Goal: Information Seeking & Learning: Check status

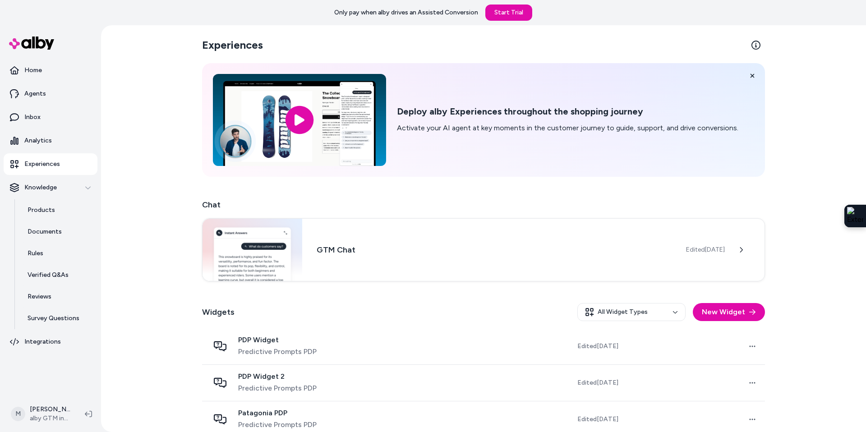
scroll to position [128, 0]
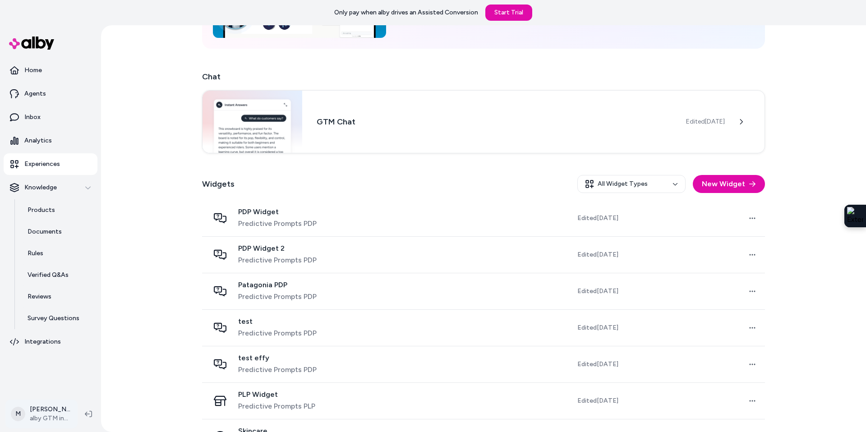
click at [55, 420] on html "Only pay when [PERSON_NAME] drives an Assisted Conversion Start Trial Home Agen…" at bounding box center [433, 216] width 866 height 432
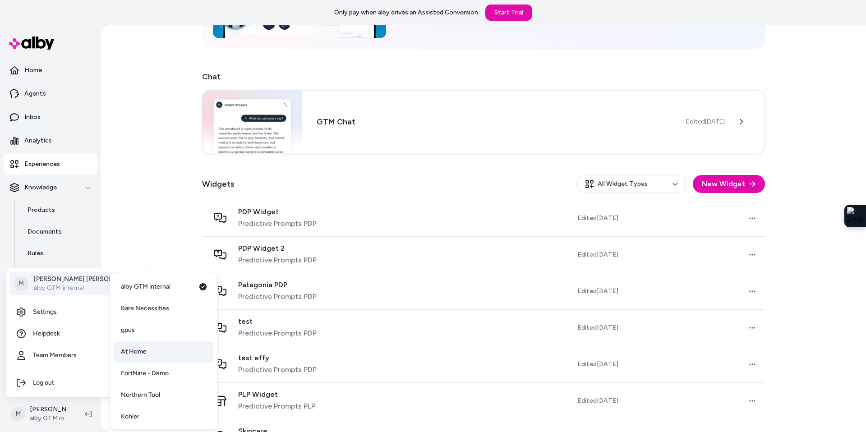
click at [152, 351] on link "At Home" at bounding box center [164, 352] width 100 height 22
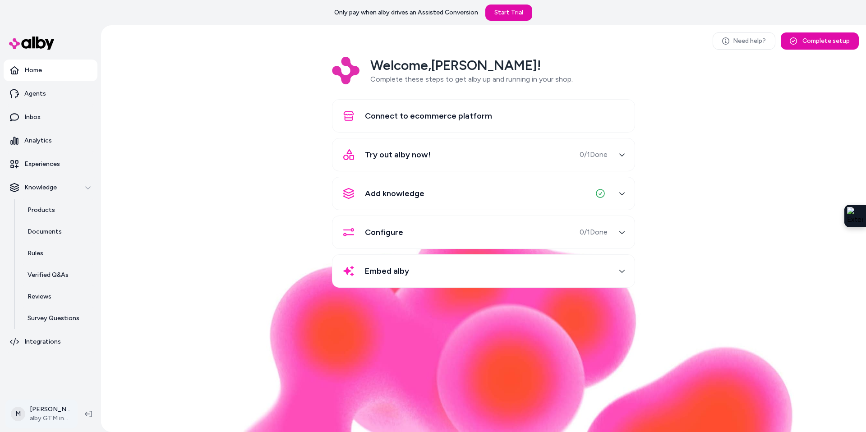
click at [42, 417] on html "Only pay when [PERSON_NAME] drives an Assisted Conversion Start Trial Home Agen…" at bounding box center [433, 216] width 866 height 432
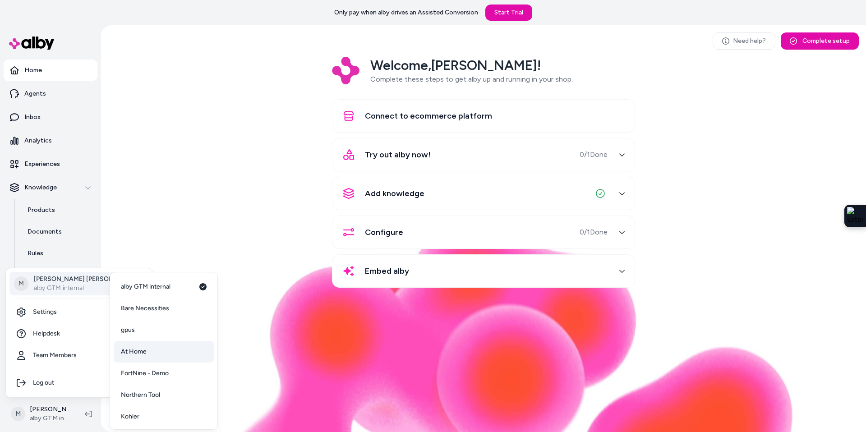
click at [141, 351] on span "At Home" at bounding box center [134, 351] width 26 height 9
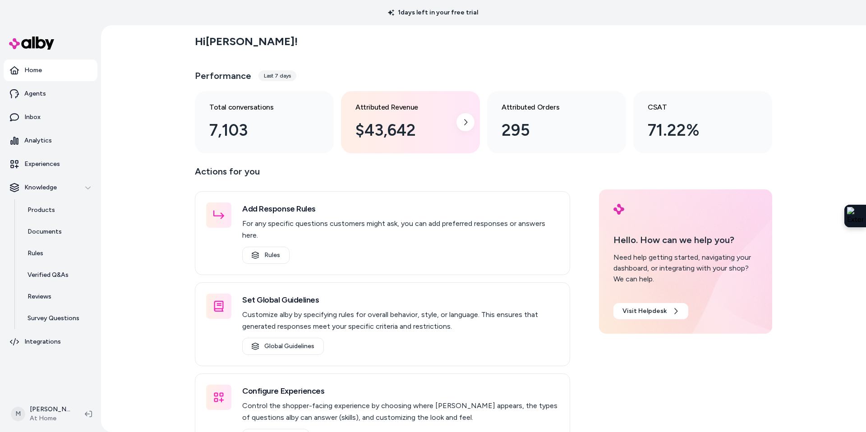
click at [425, 113] on div "Attributed Revenue $43,642" at bounding box center [403, 122] width 96 height 41
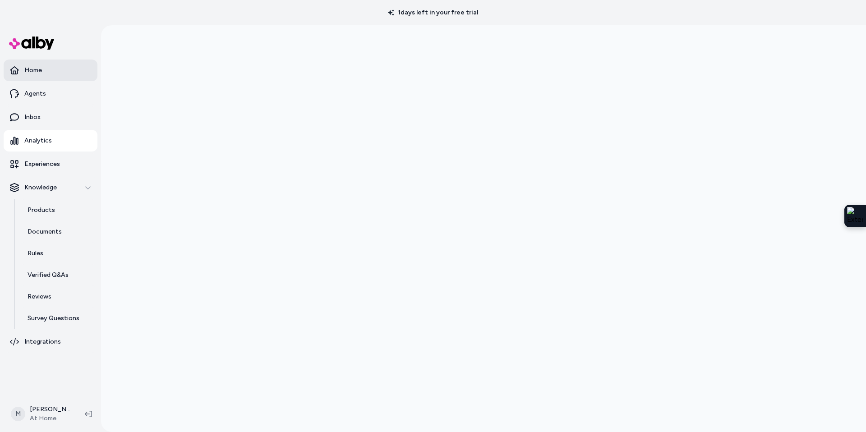
click at [36, 75] on link "Home" at bounding box center [51, 71] width 94 height 22
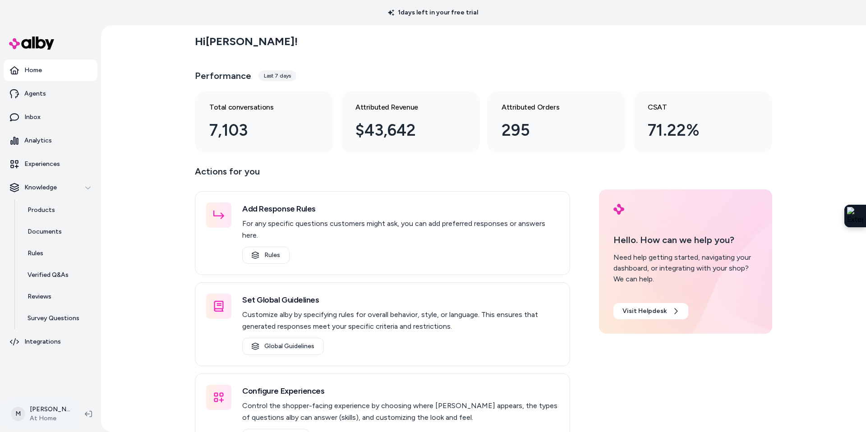
click at [46, 409] on html "1 days left in your free trial Home Agents Inbox Analytics Experiences Knowledg…" at bounding box center [433, 216] width 866 height 432
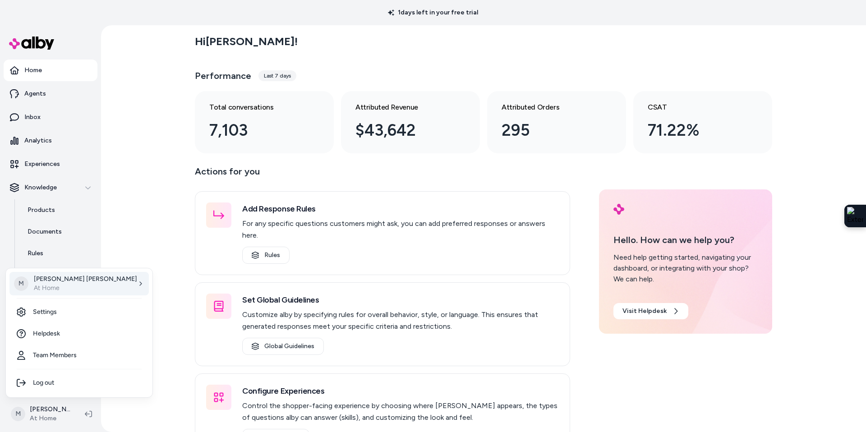
click at [60, 279] on p "Megan Beecham" at bounding box center [85, 279] width 103 height 9
click at [140, 394] on span "Northern Tool" at bounding box center [140, 395] width 39 height 9
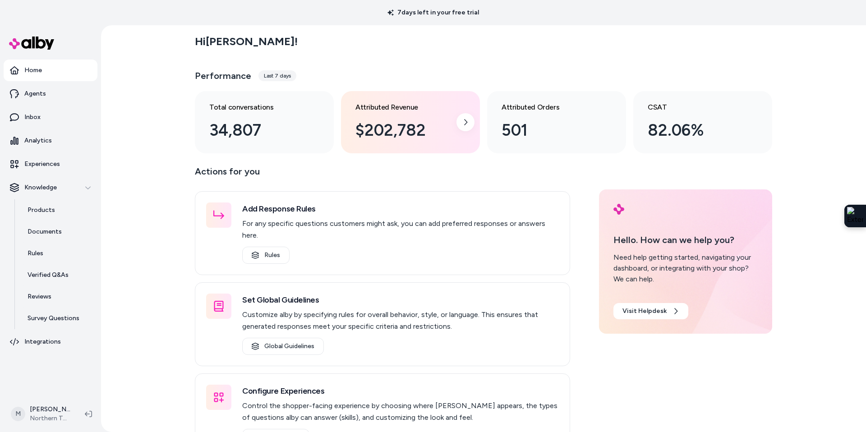
click at [423, 123] on div "$202,782" at bounding box center [403, 130] width 96 height 24
